Goal: Information Seeking & Learning: Learn about a topic

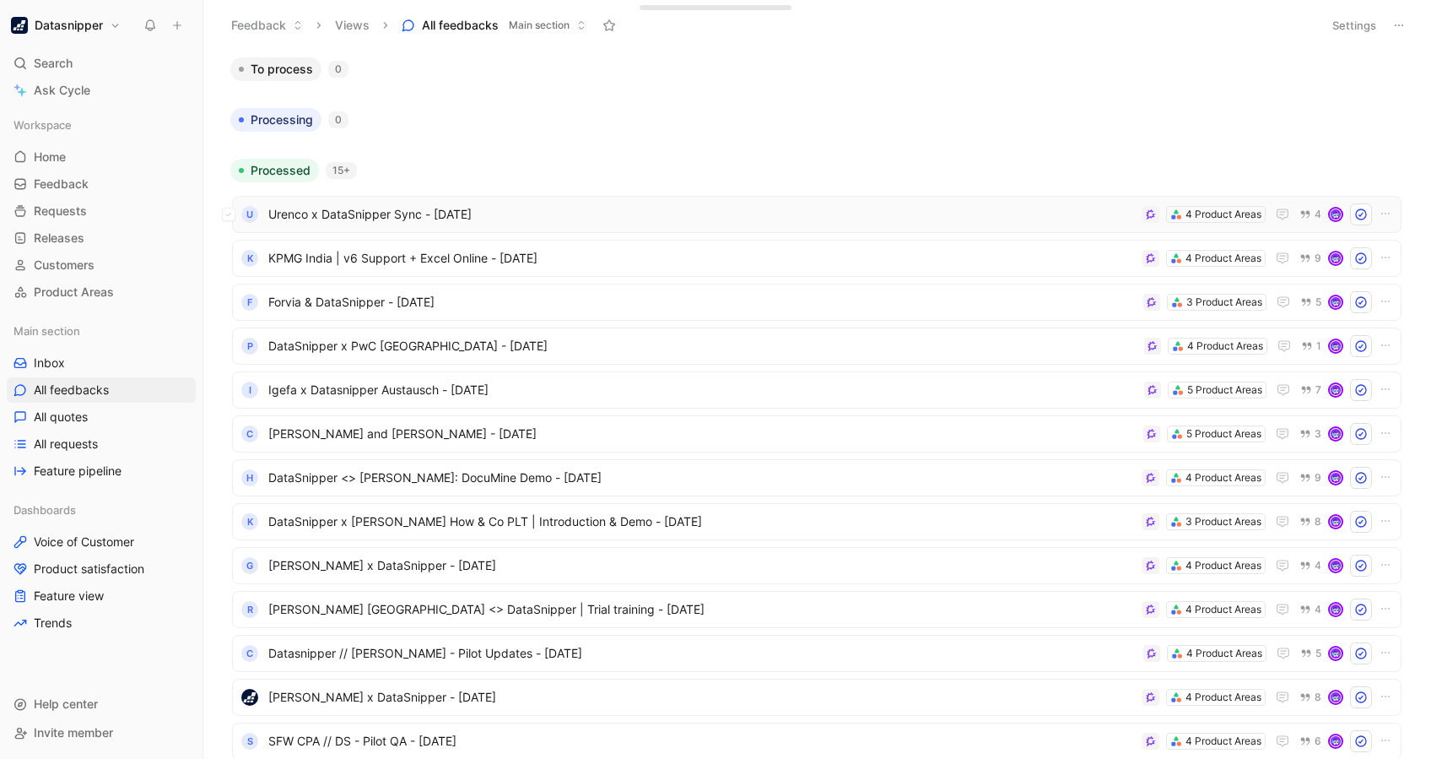
click at [924, 221] on span "Urenco x DataSnipper Sync - [DATE]" at bounding box center [702, 214] width 868 height 20
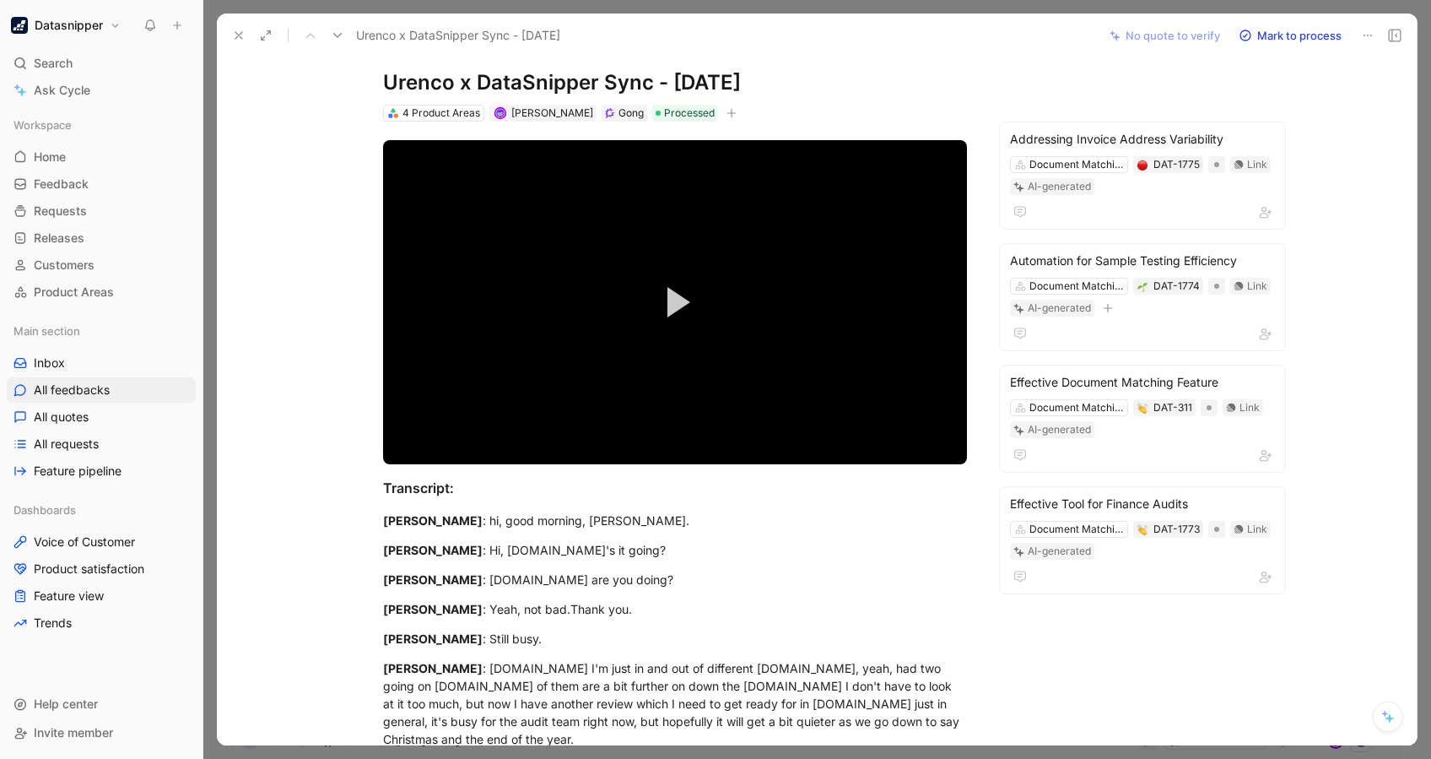
scroll to position [26, 0]
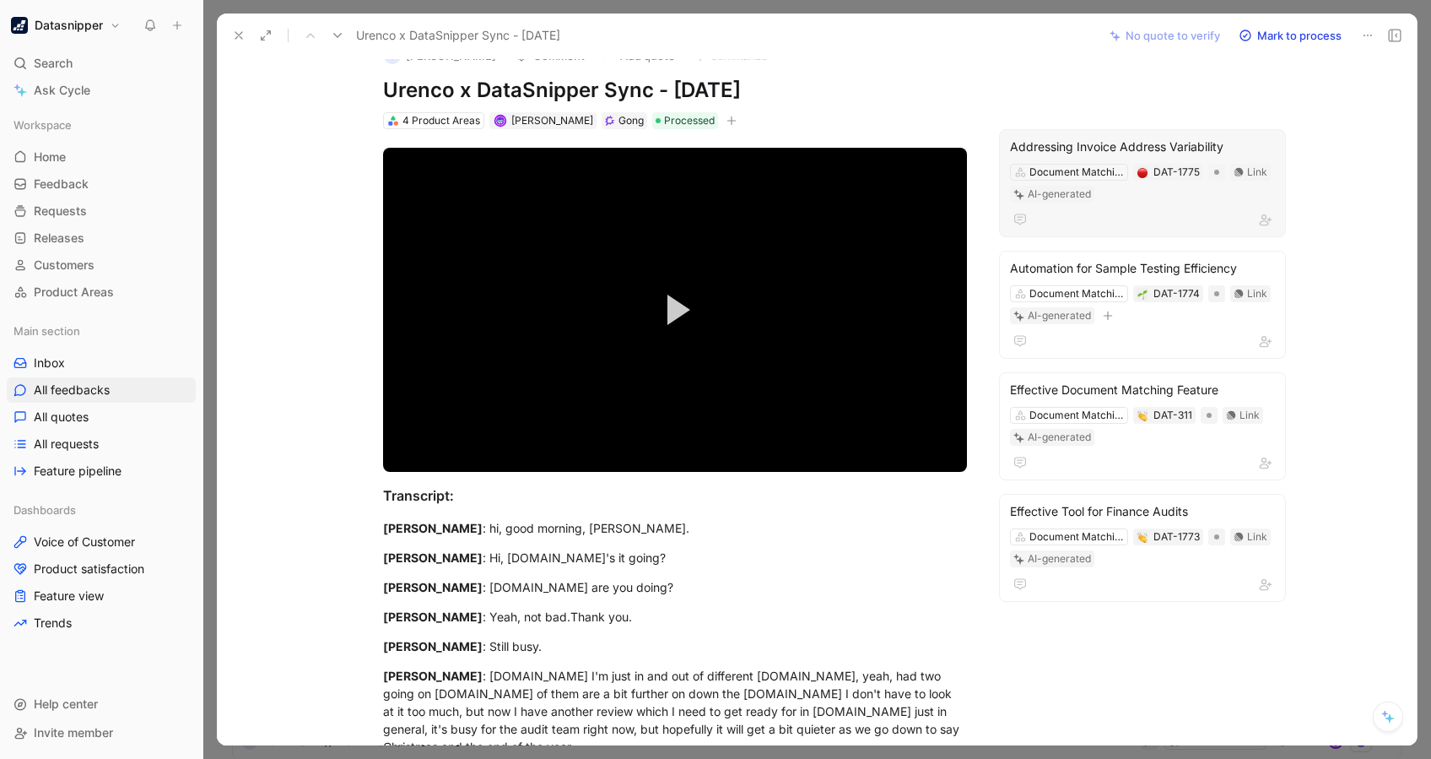
click at [1077, 149] on div "Addressing Invoice Address Variability" at bounding box center [1142, 147] width 265 height 20
